Goal: Information Seeking & Learning: Learn about a topic

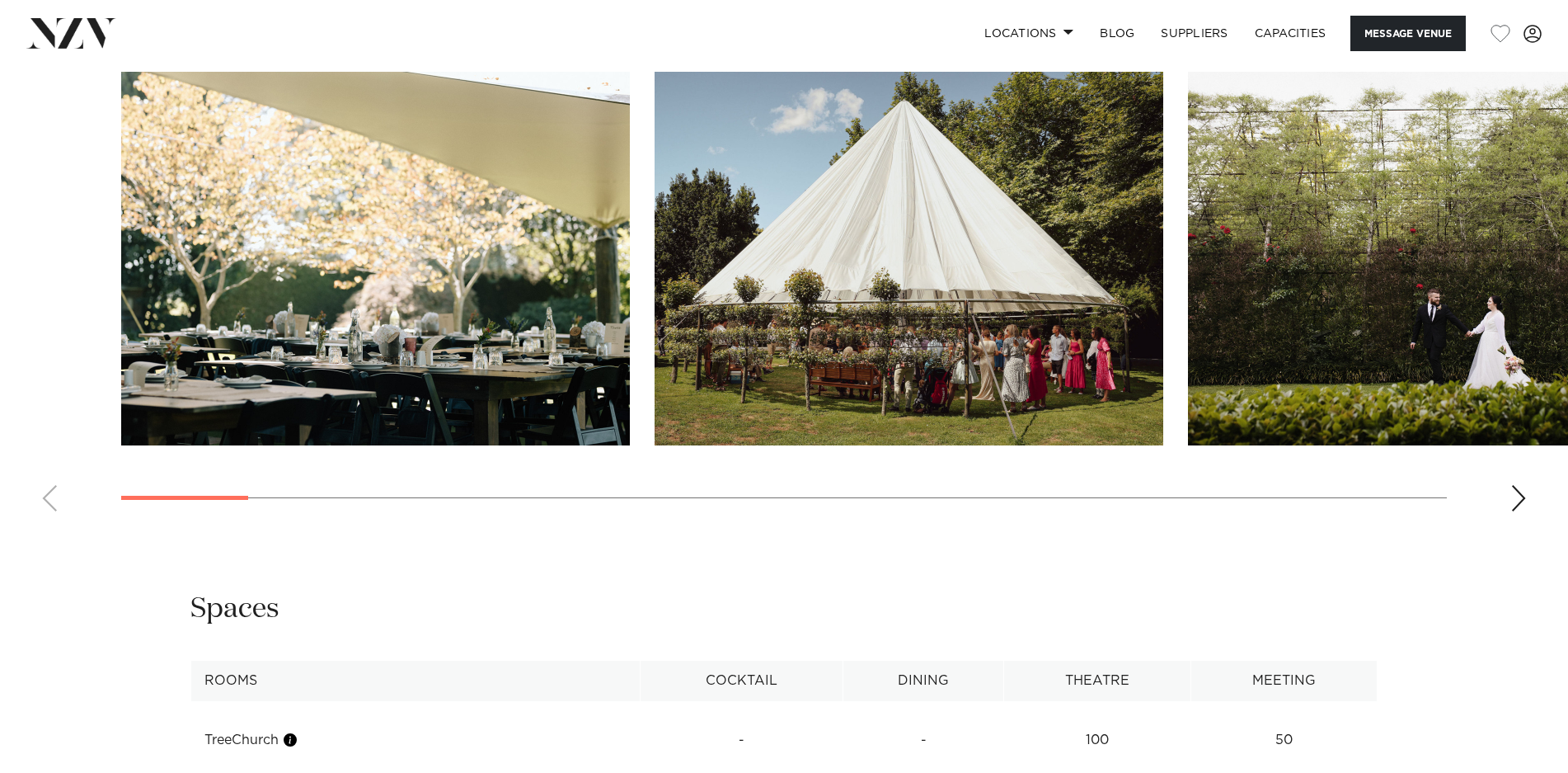
scroll to position [1739, 0]
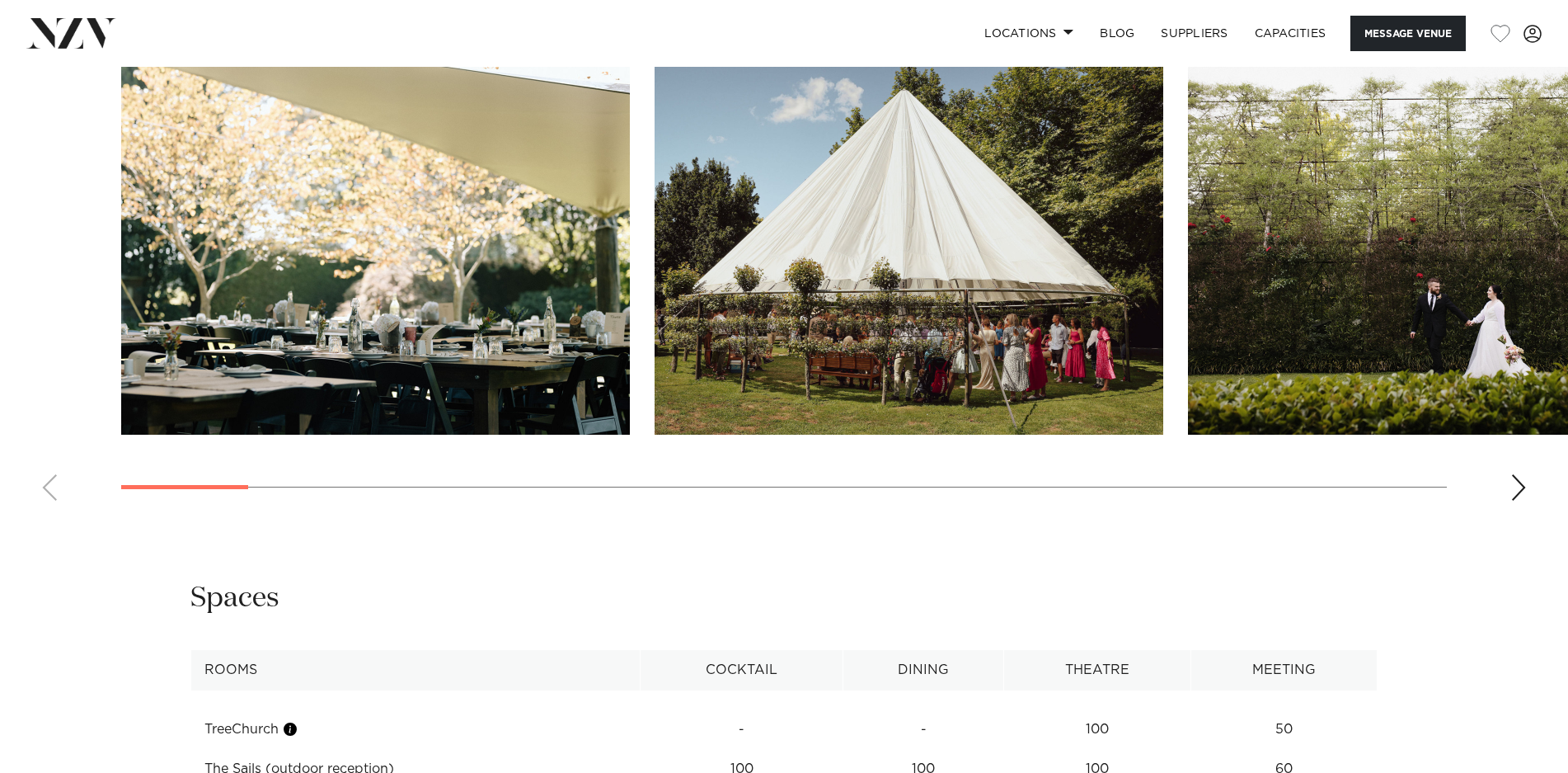
click at [1532, 480] on swiper-container at bounding box center [784, 287] width 1568 height 453
click at [1524, 484] on div "Next slide" at bounding box center [1518, 488] width 17 height 26
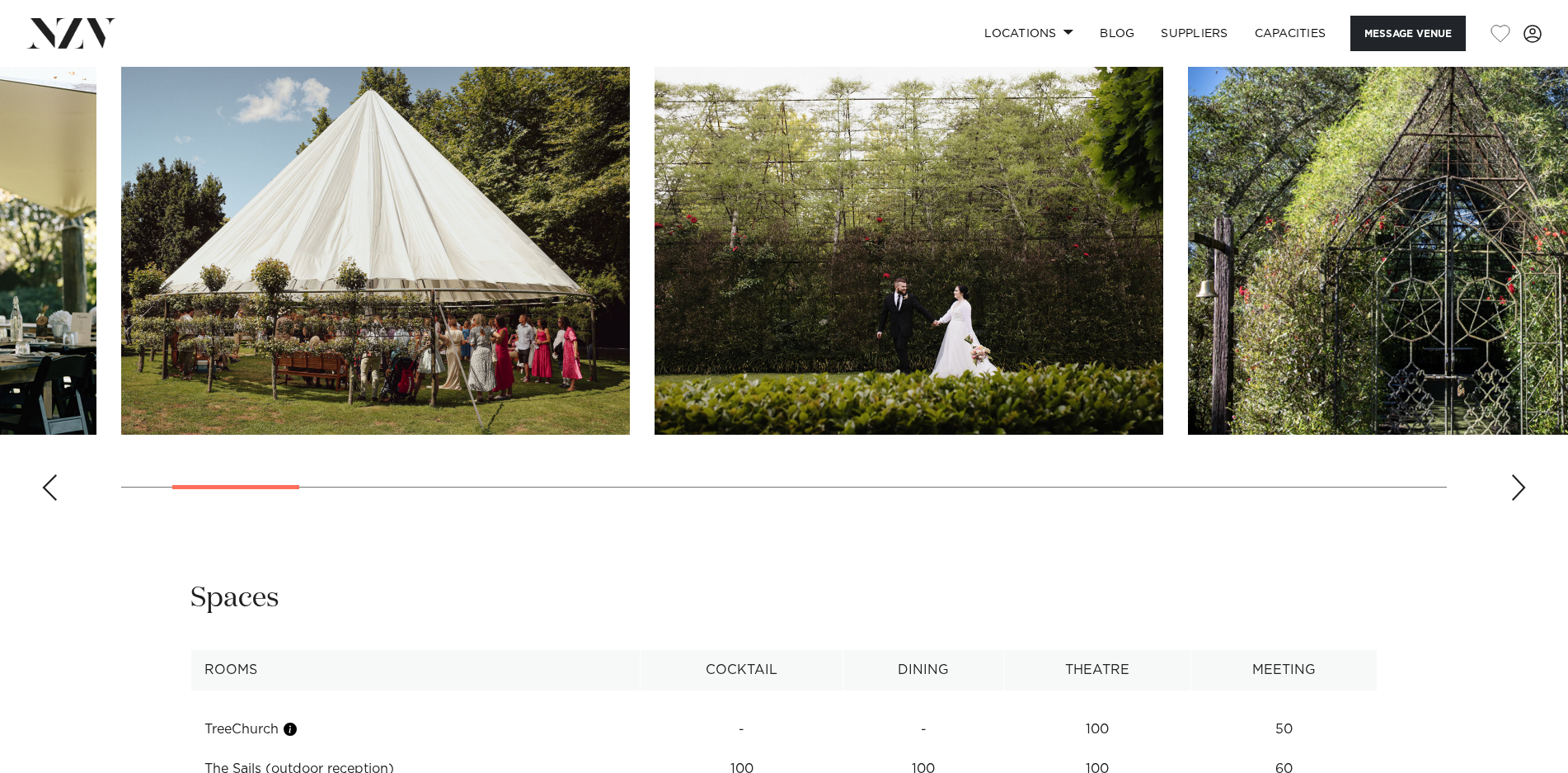
click at [1522, 487] on div "Next slide" at bounding box center [1518, 488] width 17 height 26
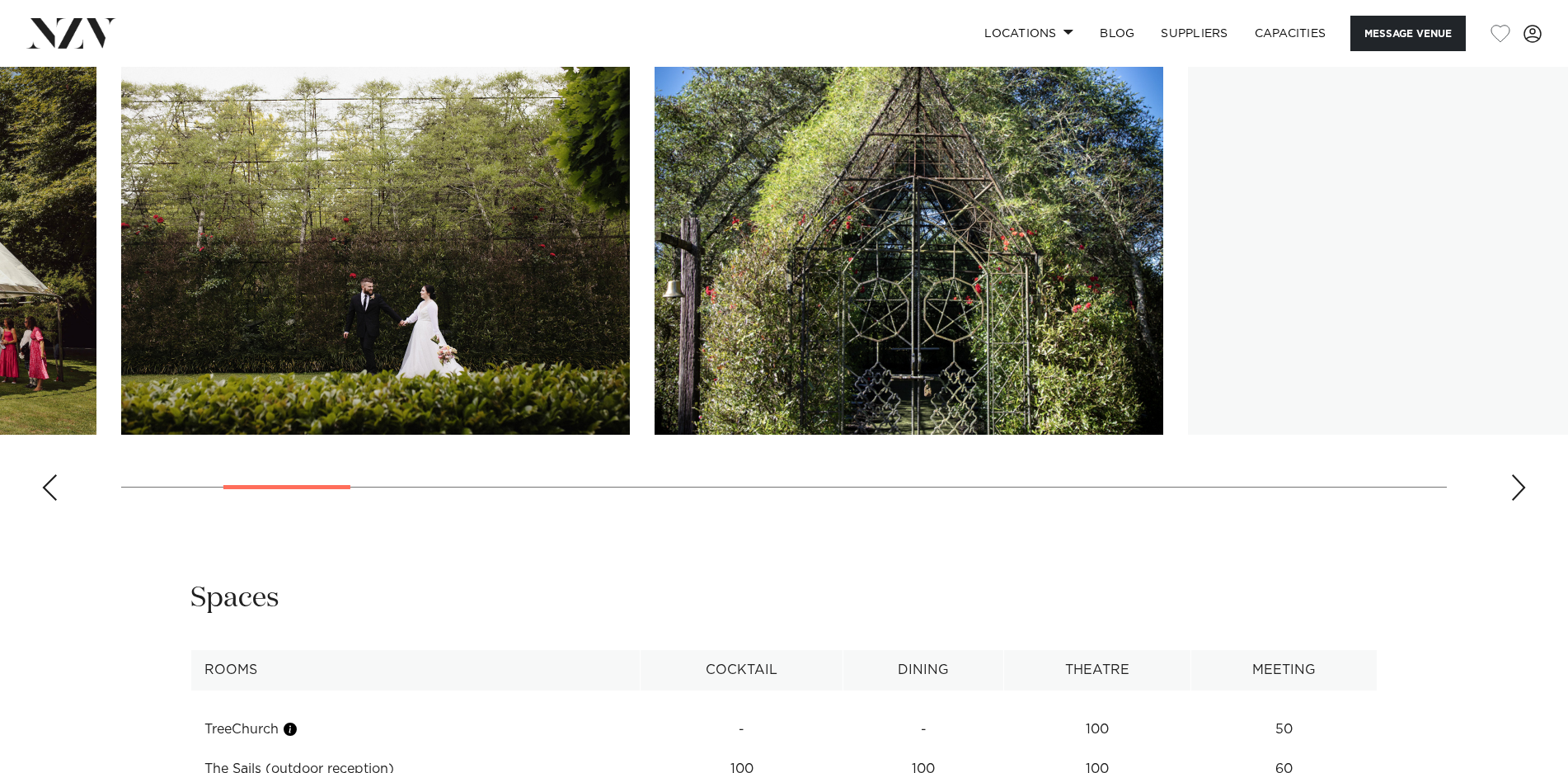
click at [1521, 484] on div "Next slide" at bounding box center [1518, 488] width 17 height 26
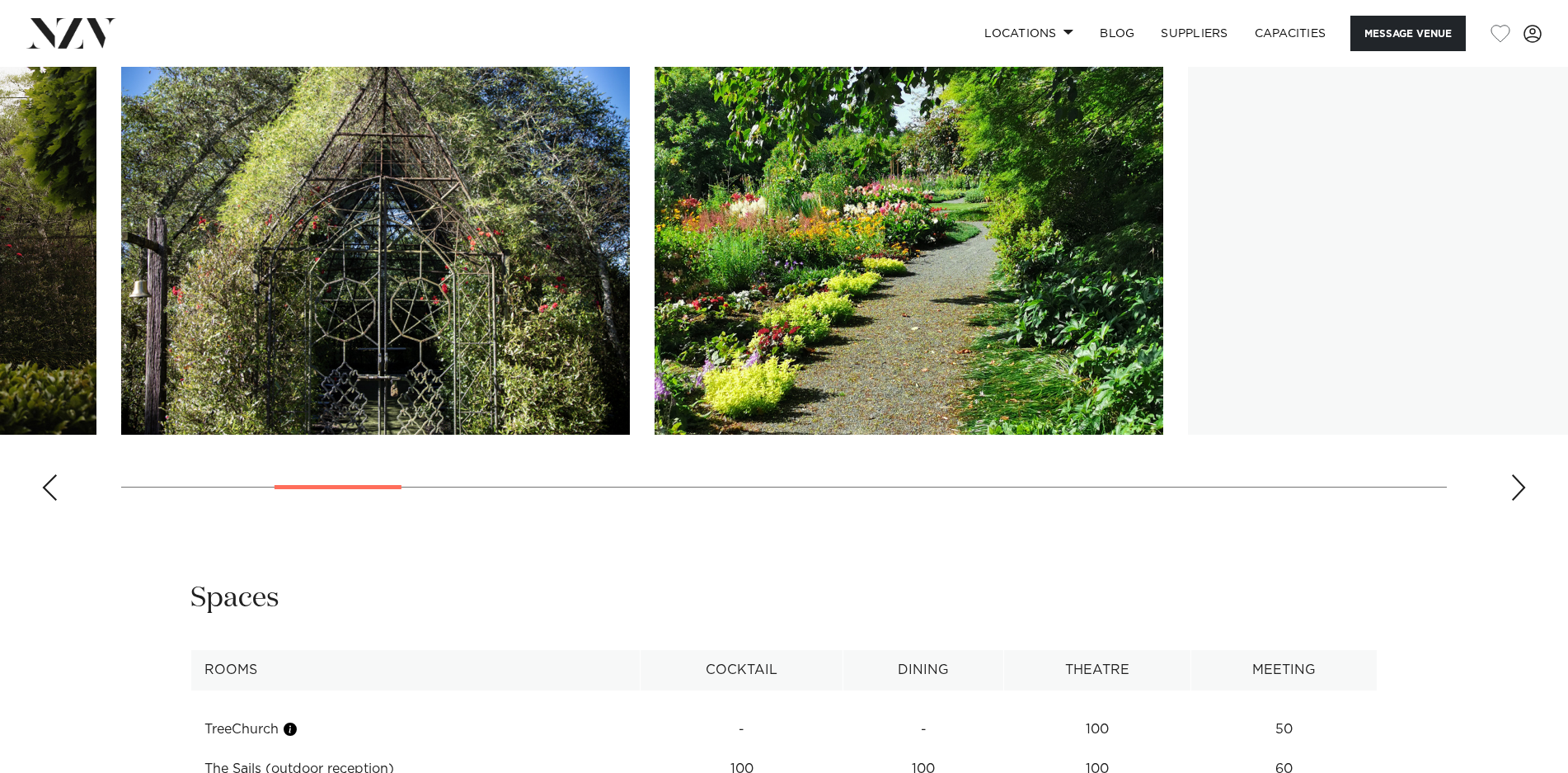
click at [1521, 484] on div "Next slide" at bounding box center [1518, 488] width 17 height 26
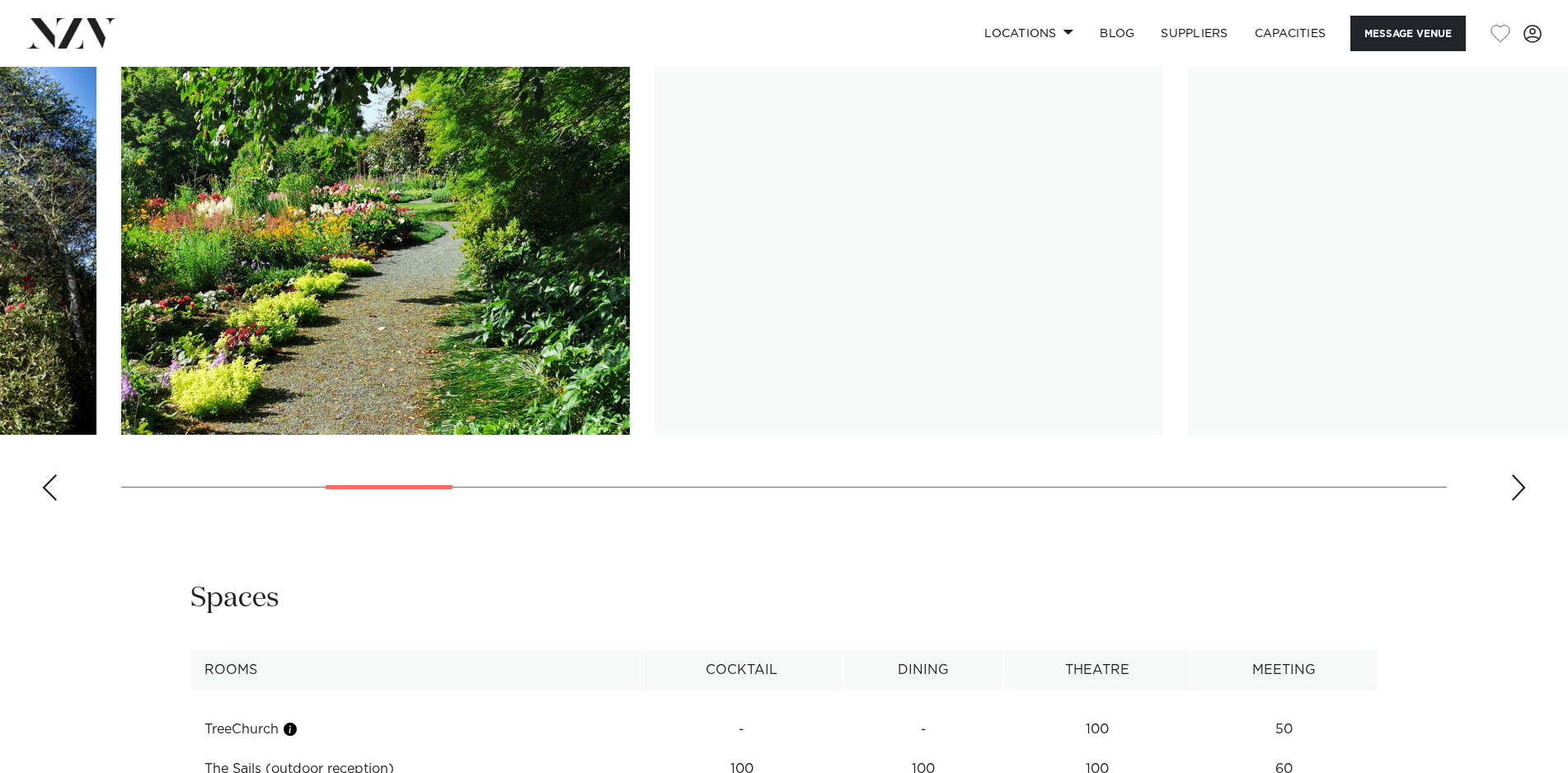
click at [1521, 484] on div "Next slide" at bounding box center [1518, 488] width 17 height 26
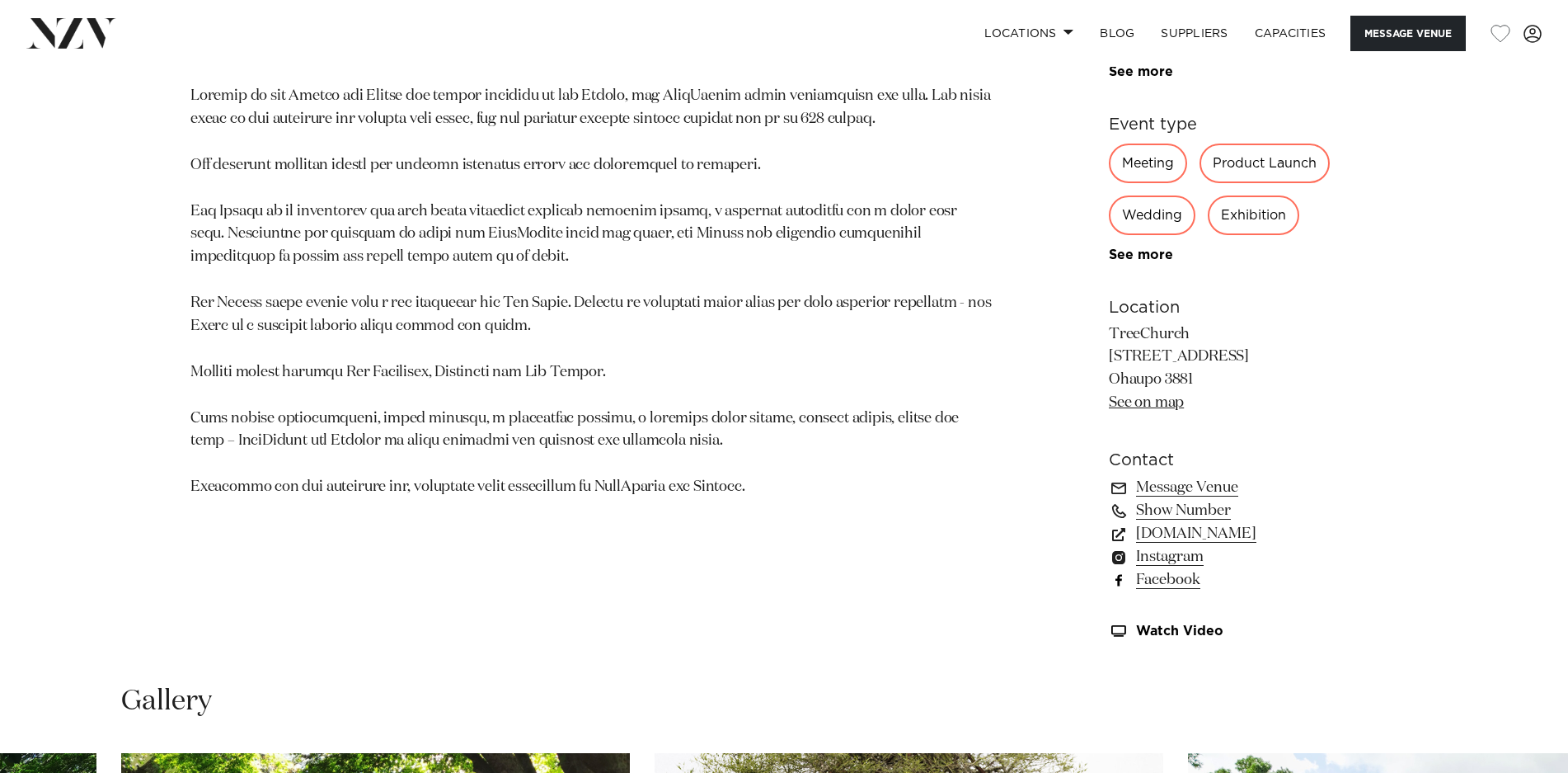
scroll to position [1044, 0]
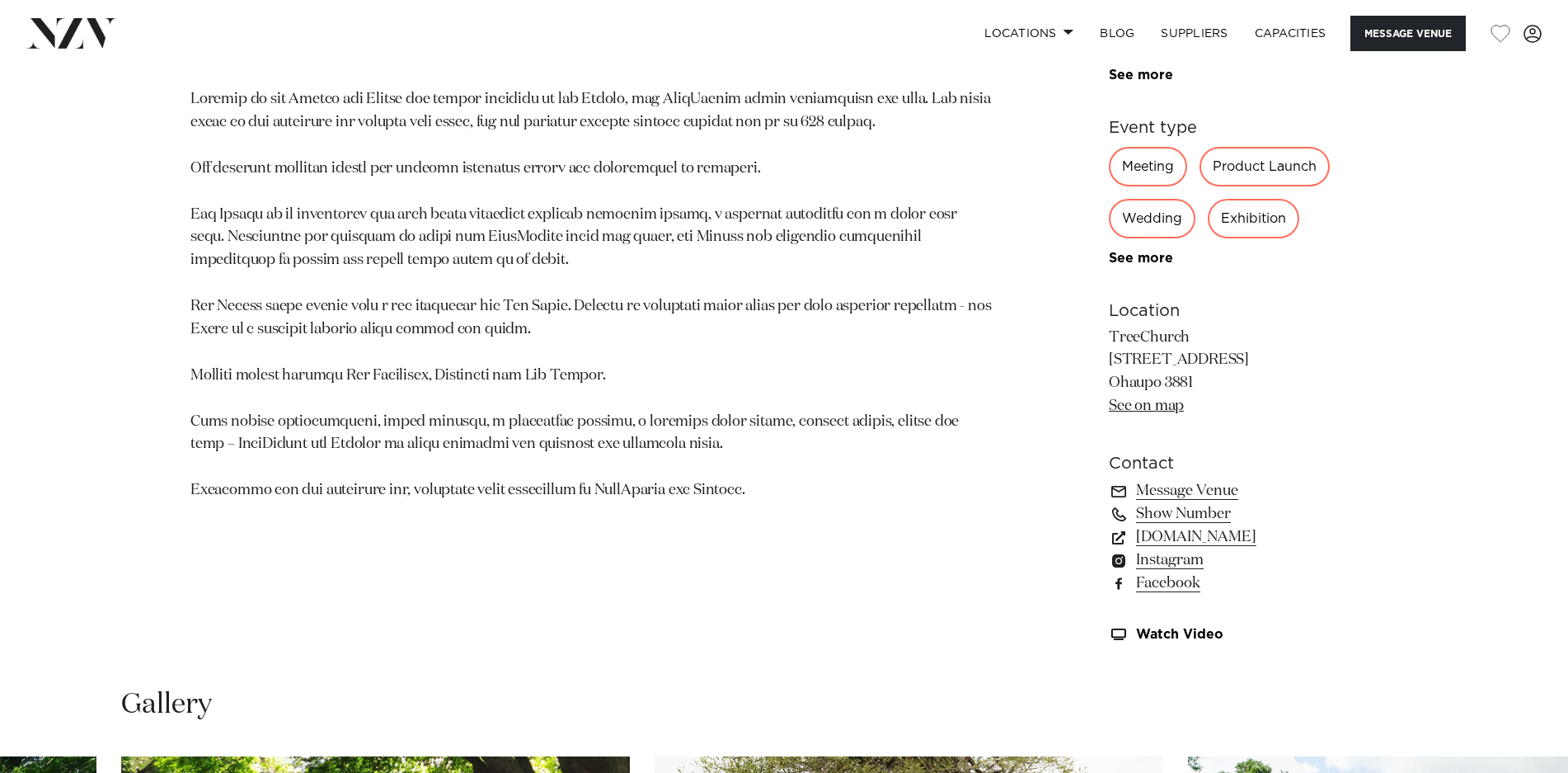
click at [1150, 214] on div "Wedding" at bounding box center [1152, 218] width 87 height 39
click at [1153, 234] on div "Wedding" at bounding box center [1152, 218] width 87 height 39
drag, startPoint x: 1142, startPoint y: 257, endPoint x: 1295, endPoint y: 258, distance: 153.0
click at [1144, 257] on link "See more" at bounding box center [1172, 257] width 129 height 13
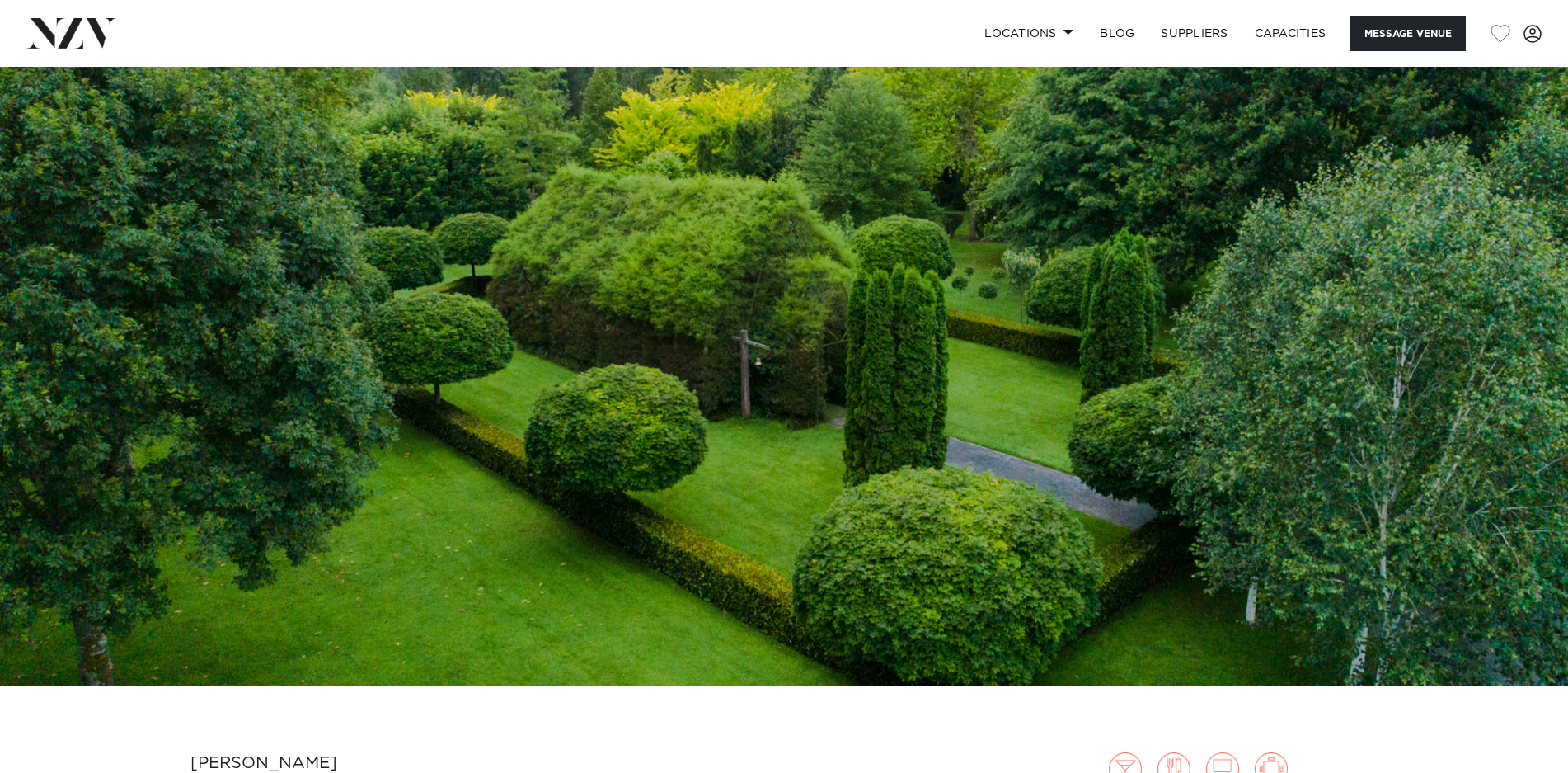
scroll to position [0, 0]
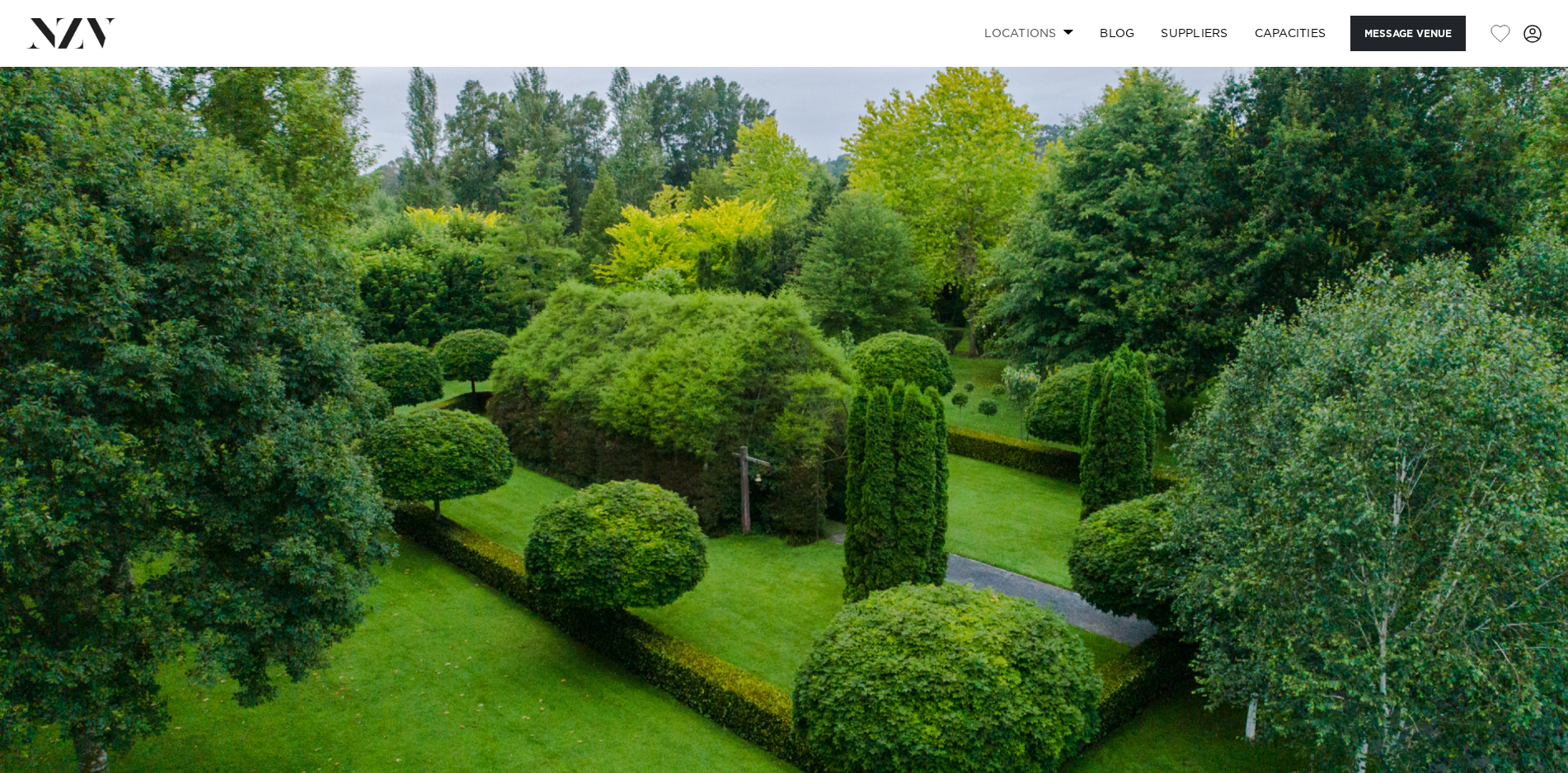
click at [1025, 39] on link "Locations" at bounding box center [1029, 33] width 116 height 36
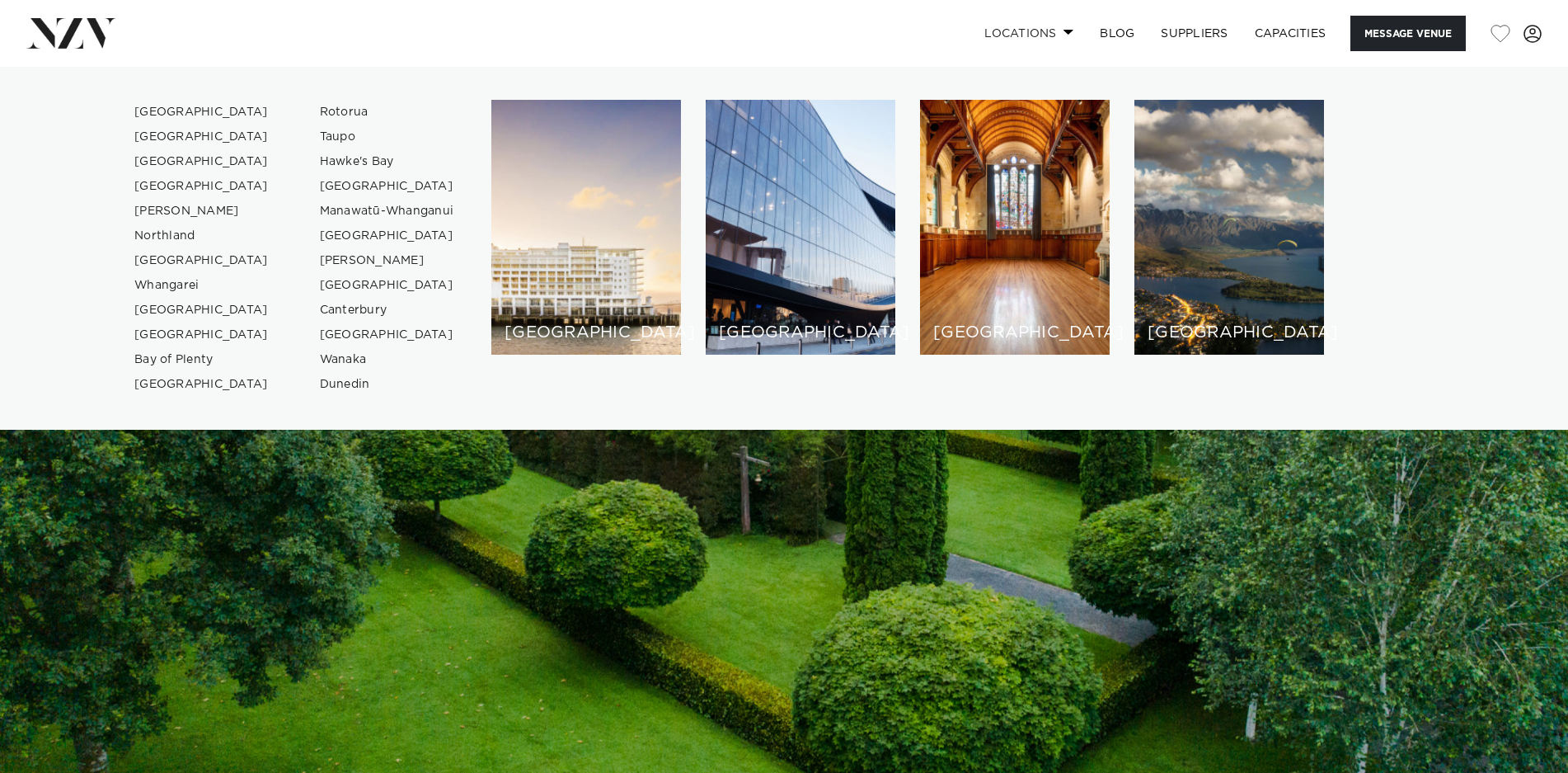
click at [1033, 32] on link "Locations" at bounding box center [1029, 33] width 116 height 36
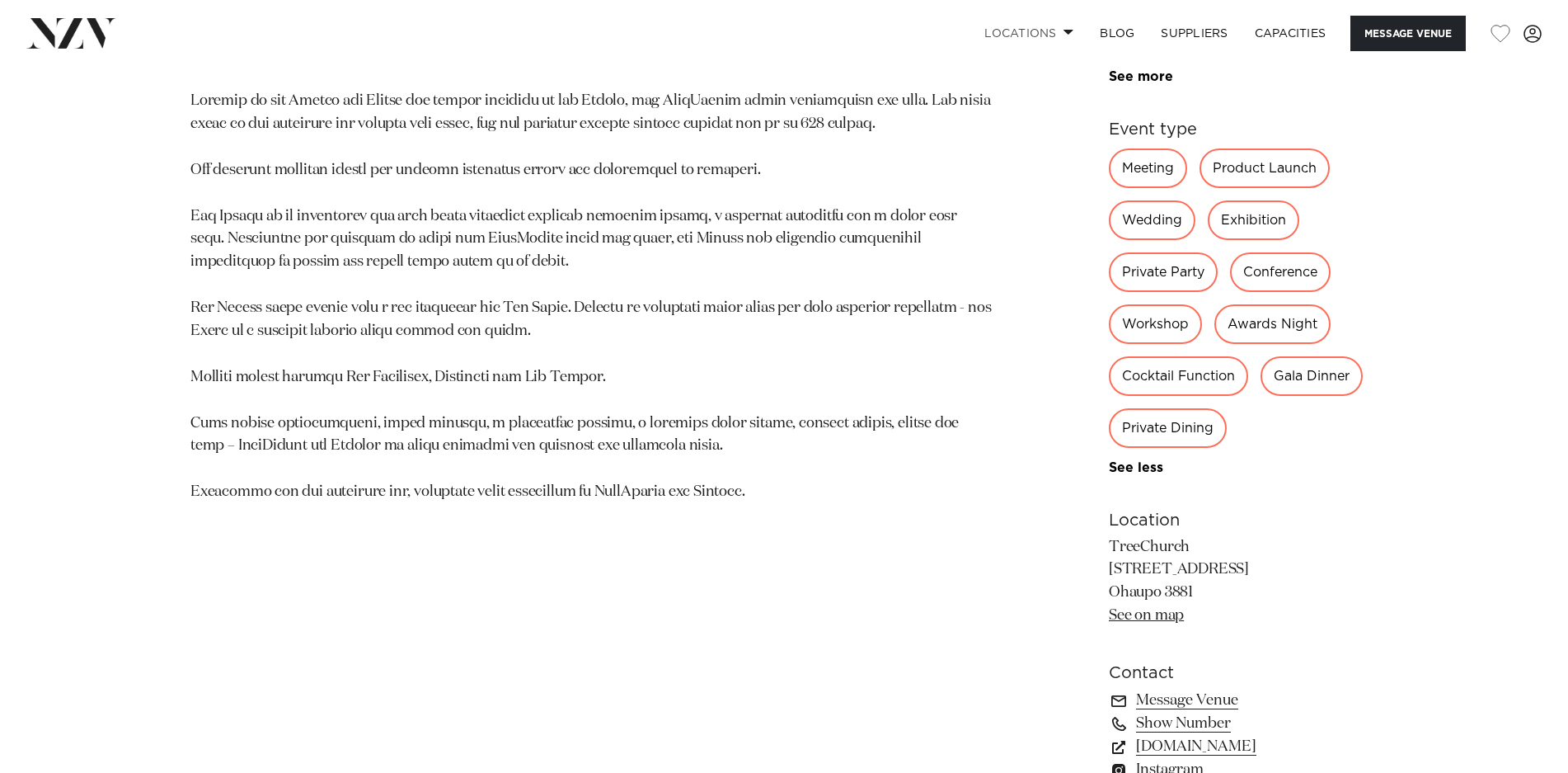
scroll to position [1044, 0]
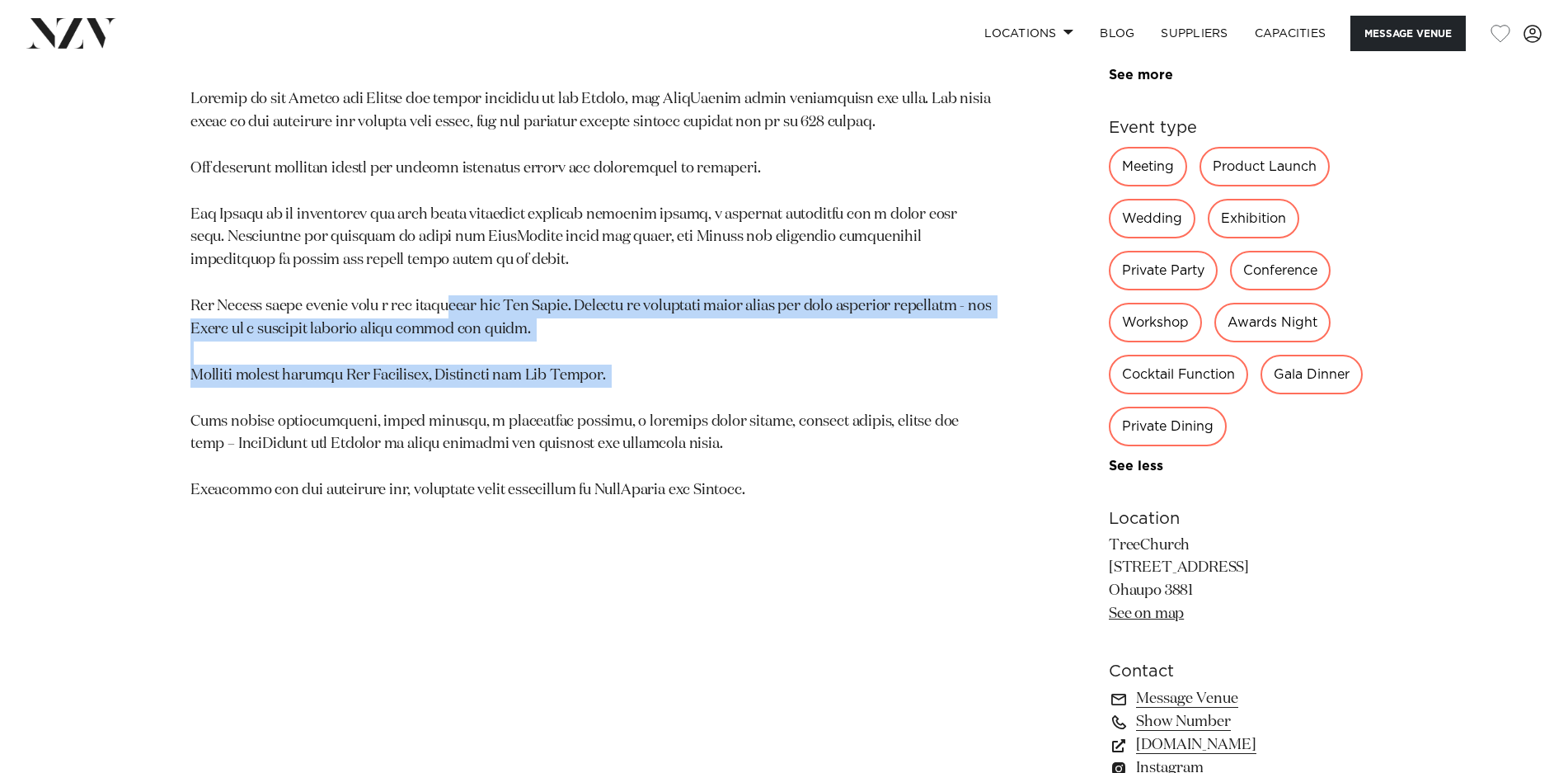
drag, startPoint x: 452, startPoint y: 301, endPoint x: 480, endPoint y: 407, distance: 109.6
click at [480, 407] on p at bounding box center [592, 295] width 802 height 414
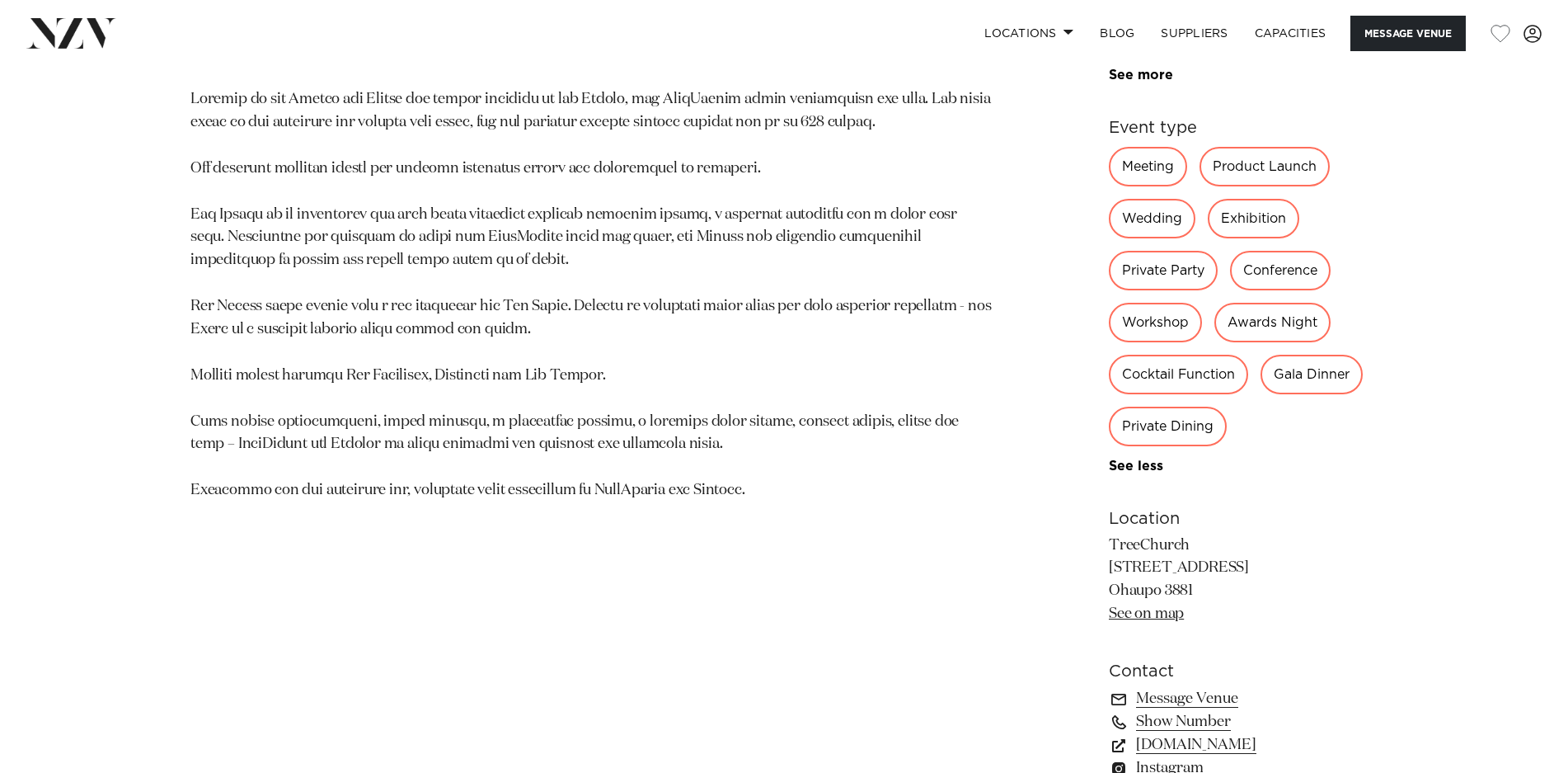
drag, startPoint x: 480, startPoint y: 407, endPoint x: 562, endPoint y: 472, distance: 104.6
click at [559, 483] on p at bounding box center [592, 295] width 802 height 414
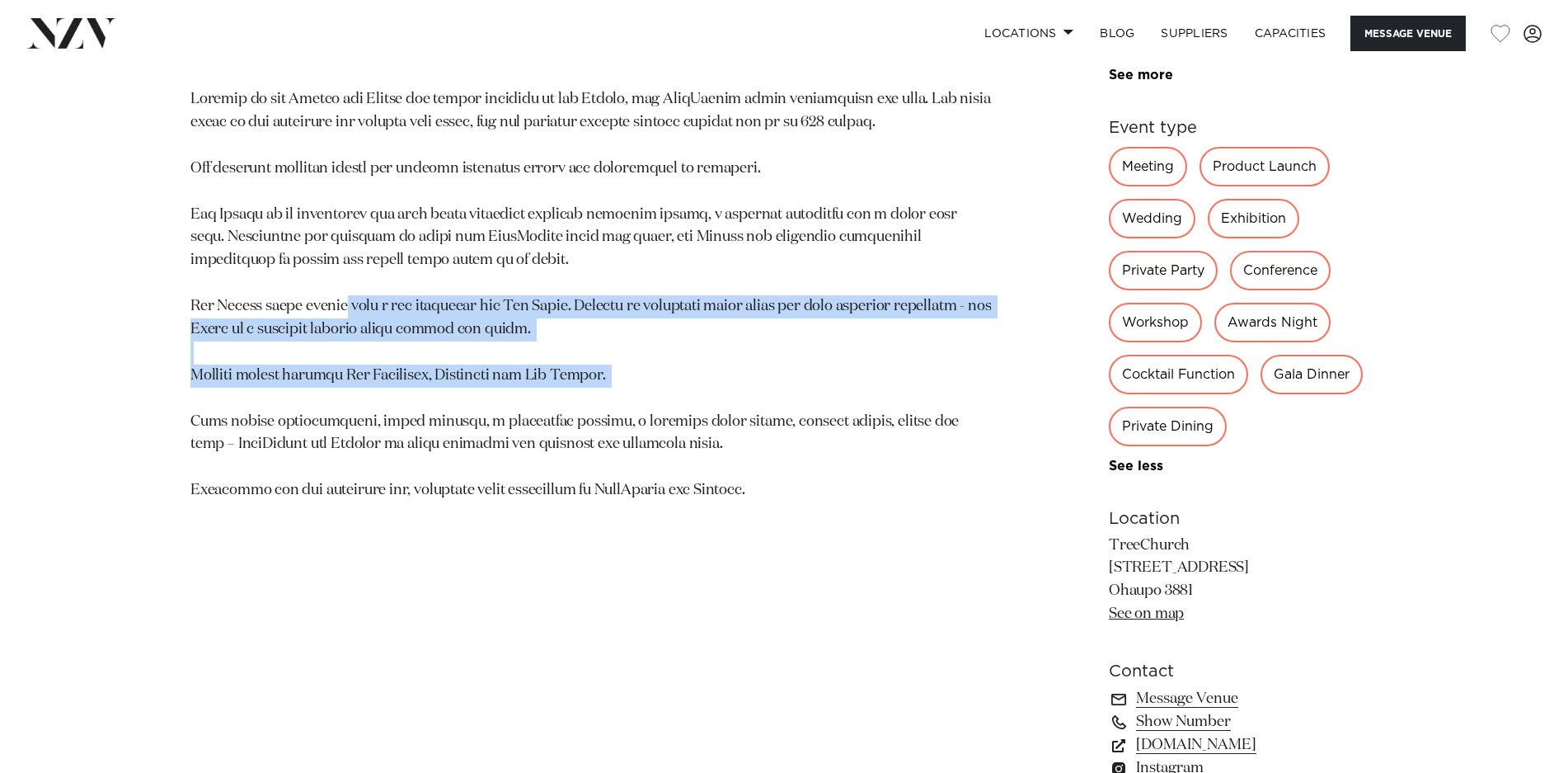
drag, startPoint x: 341, startPoint y: 296, endPoint x: 587, endPoint y: 408, distance: 270.3
click at [587, 408] on p at bounding box center [592, 295] width 802 height 414
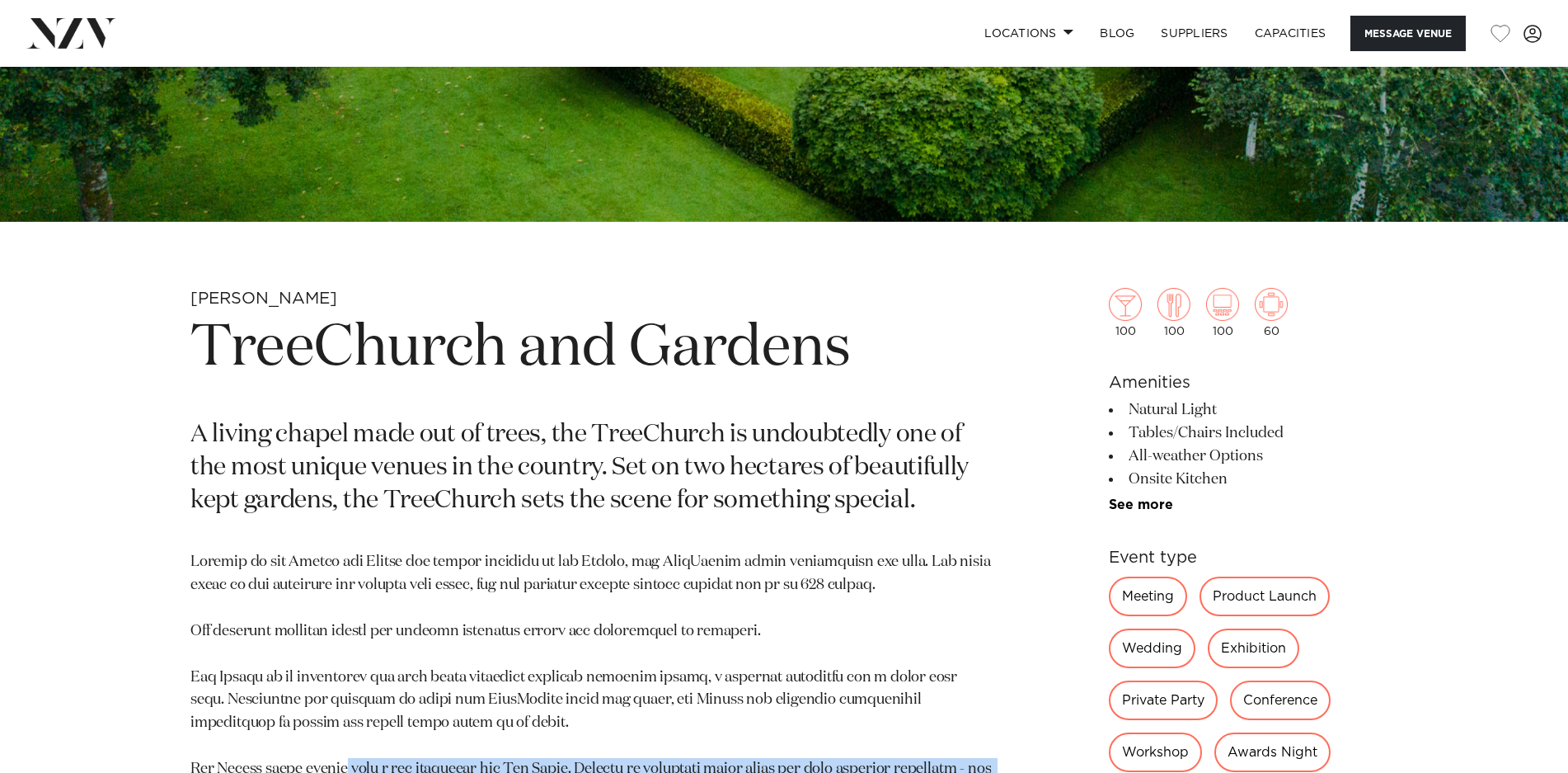
scroll to position [580, 0]
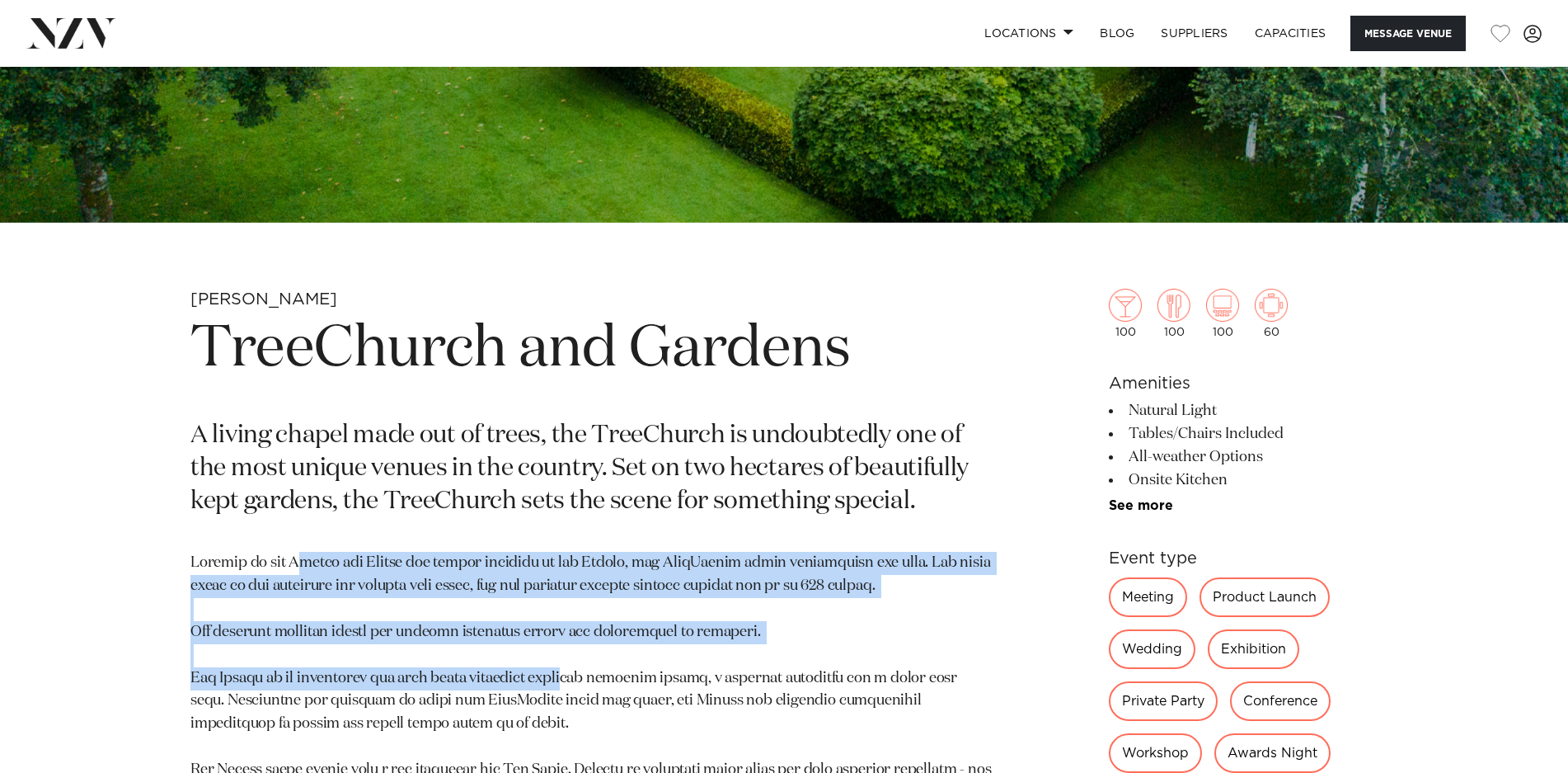
drag, startPoint x: 287, startPoint y: 546, endPoint x: 553, endPoint y: 689, distance: 302.0
